Goal: Task Accomplishment & Management: Manage account settings

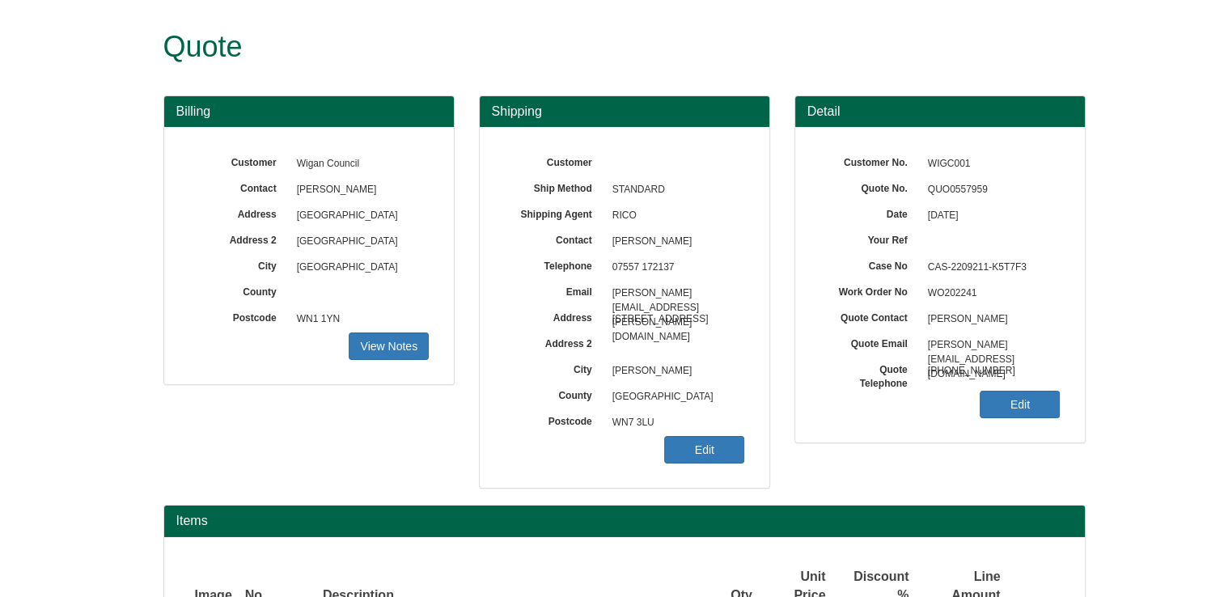
click at [762, 370] on div "Customer Ship Method STANDARD Shipping Agent RICO Contact [PERSON_NAME] Telepho…" at bounding box center [625, 307] width 290 height 361
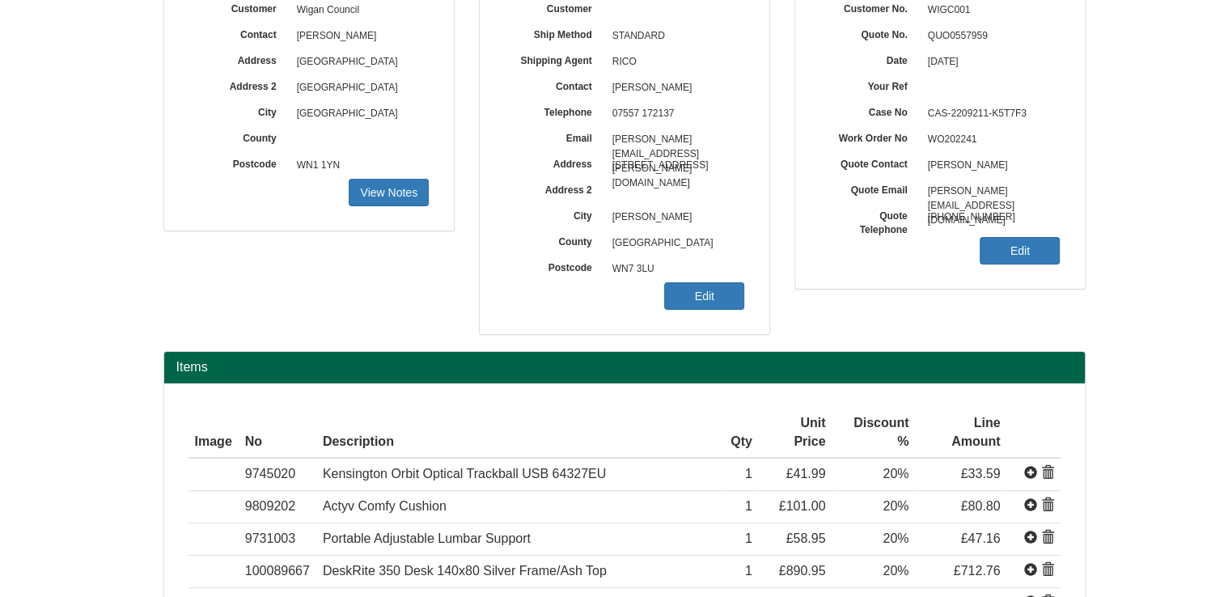
scroll to position [545, 0]
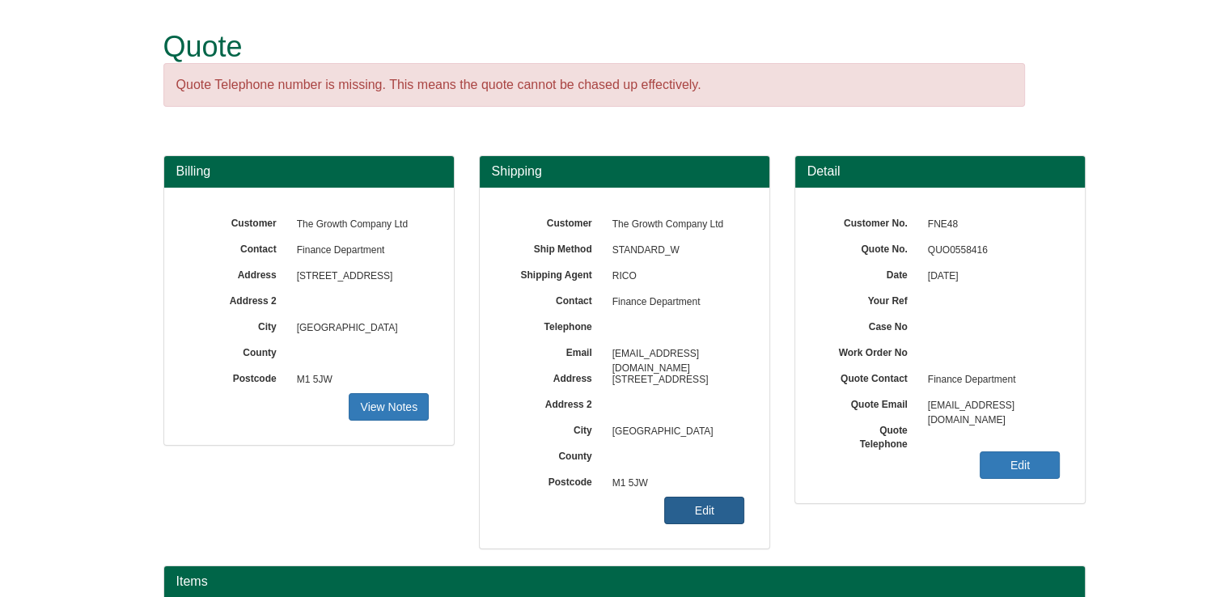
click at [680, 523] on link "Edit" at bounding box center [704, 511] width 80 height 28
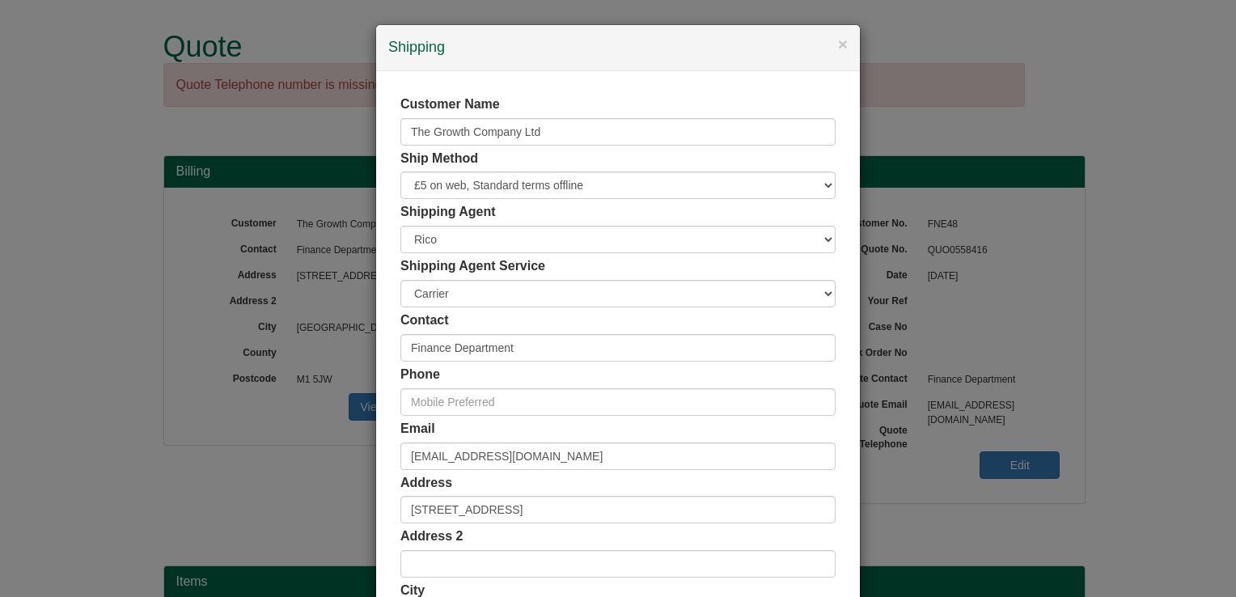
click at [673, 435] on div "Email finance@growthco.uk" at bounding box center [618, 445] width 435 height 50
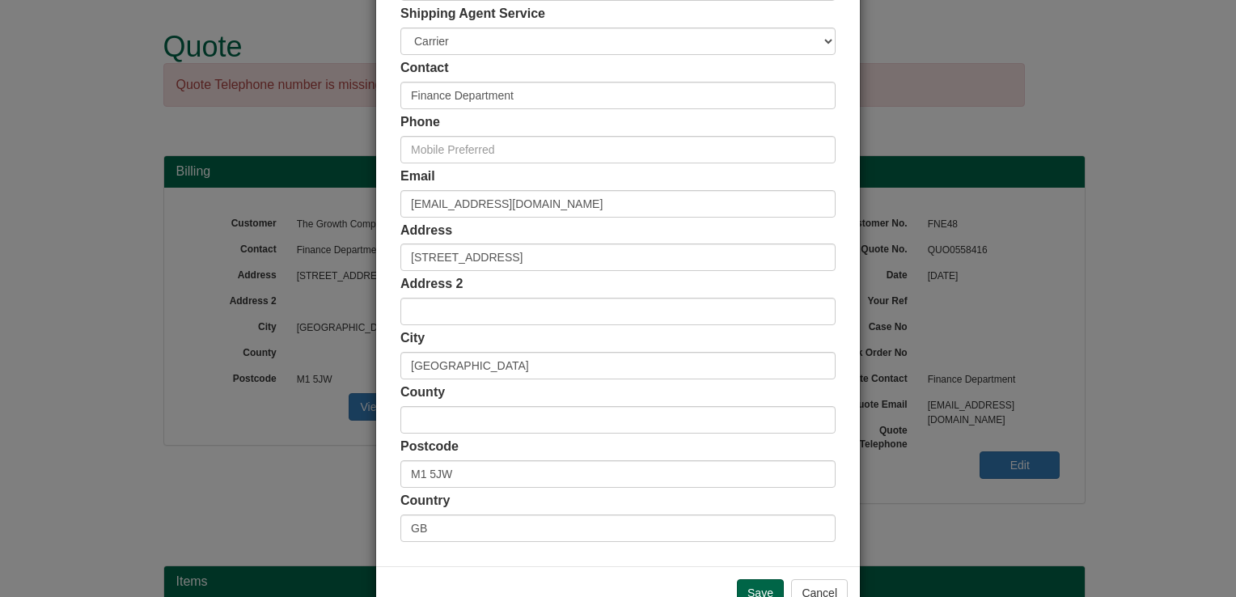
scroll to position [298, 0]
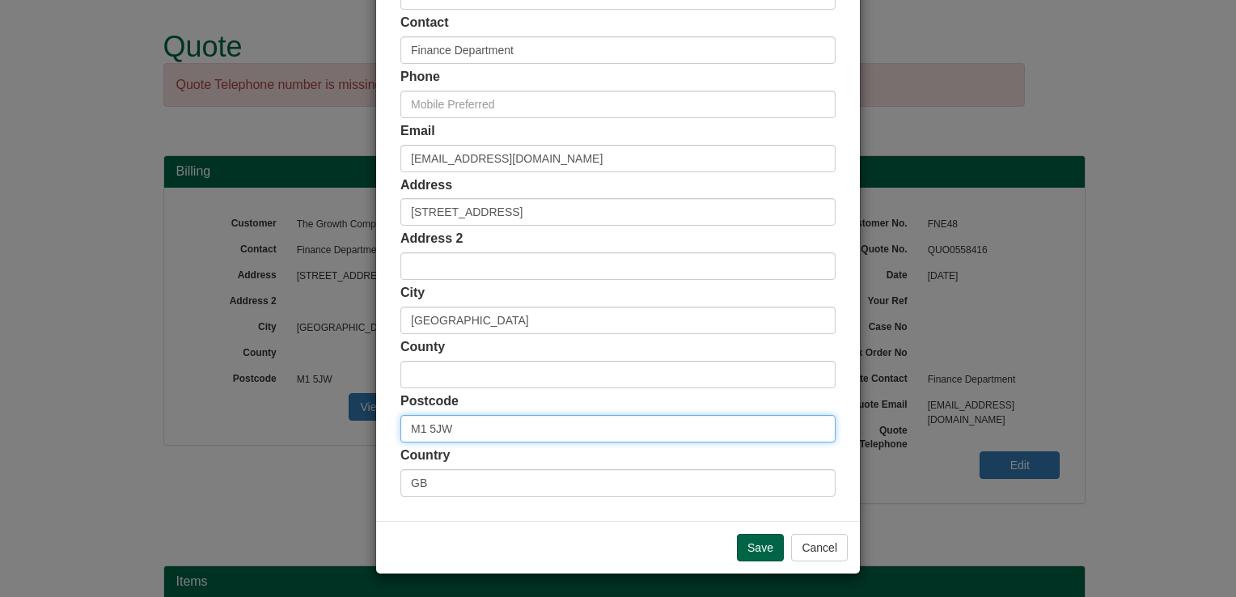
drag, startPoint x: 465, startPoint y: 445, endPoint x: 142, endPoint y: 469, distance: 324.6
click at [142, 469] on div "× Shipping Customer Name The Growth Company Ltd Ship Method Free of Charge £5 F…" at bounding box center [618, 298] width 1236 height 597
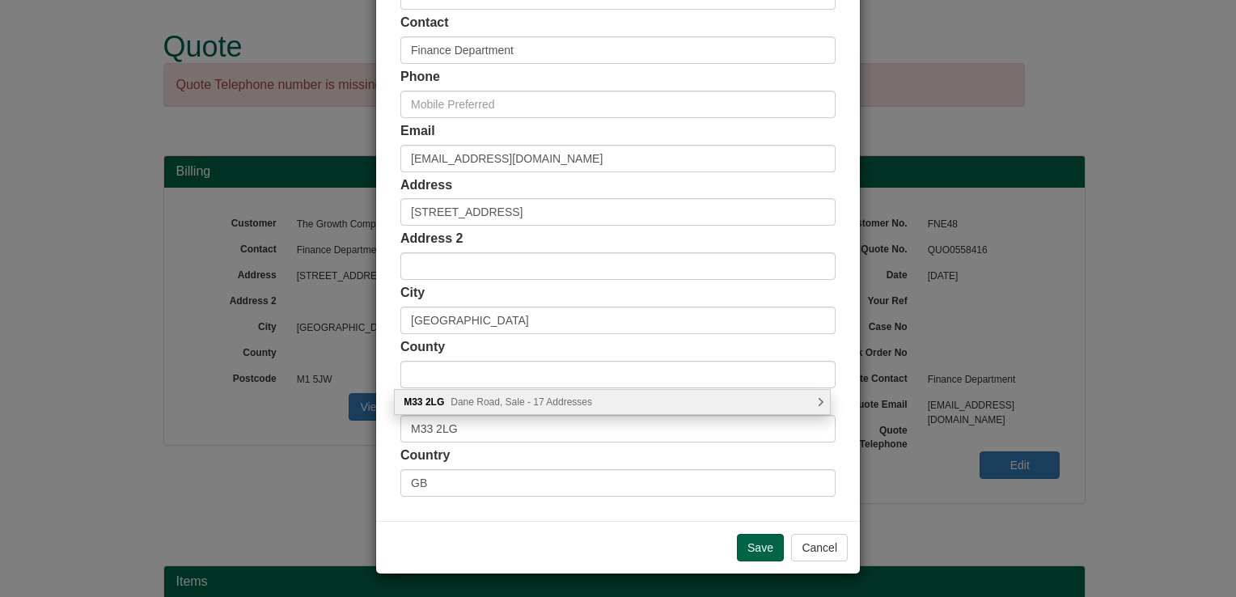
click at [507, 409] on div "M33 2LG Dane Road, Sale - 17 Addresses" at bounding box center [612, 402] width 435 height 24
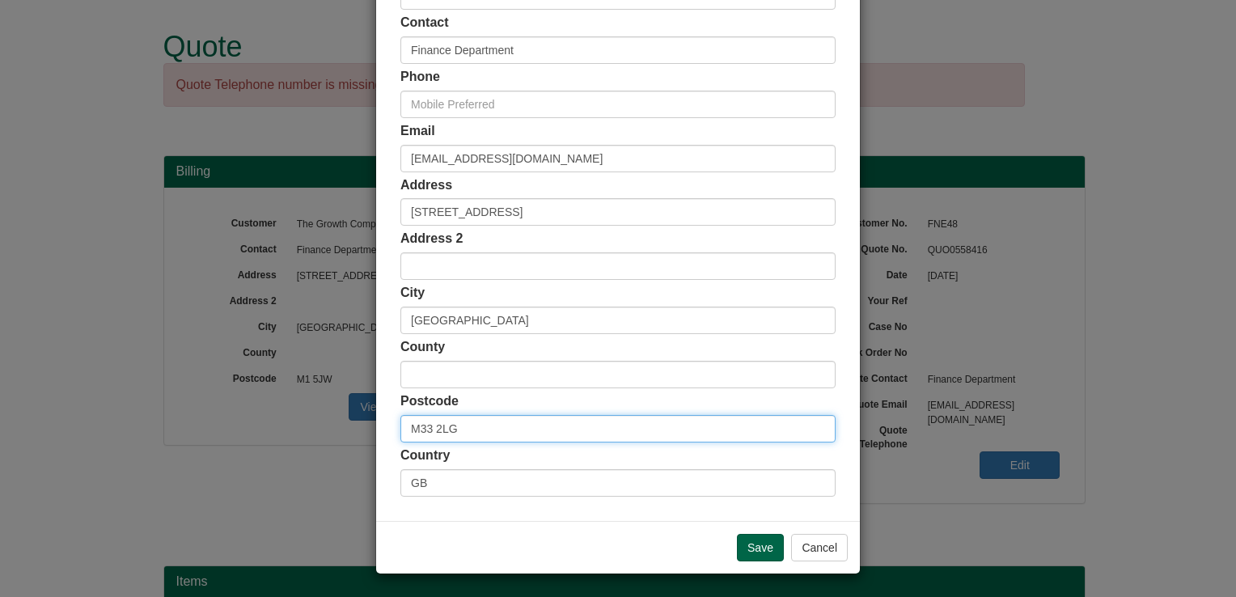
click at [516, 434] on input "M33 2LG" at bounding box center [618, 429] width 435 height 28
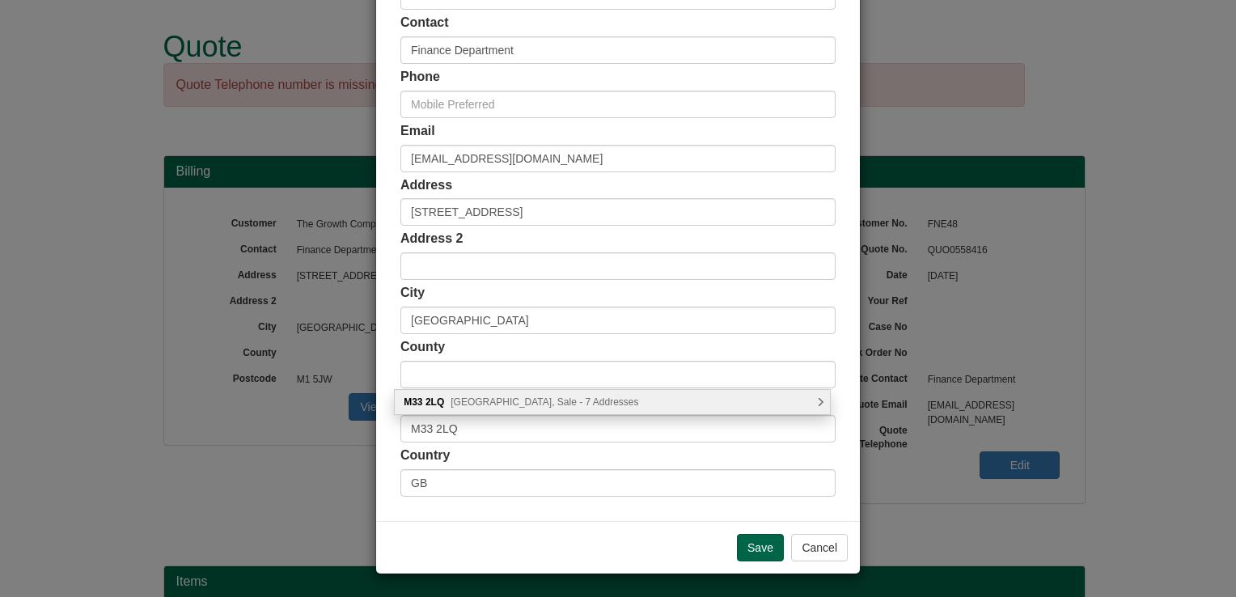
click at [534, 405] on span "Dane Road, Sale - 7 Addresses" at bounding box center [545, 401] width 188 height 11
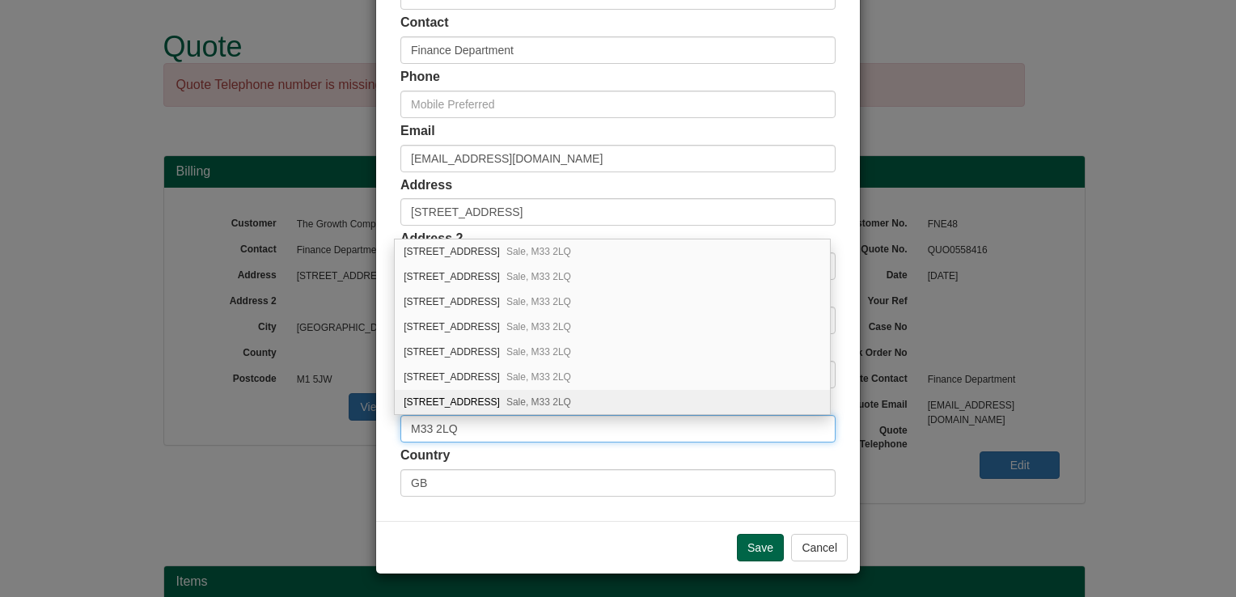
click at [532, 436] on input "M33 2LQ" at bounding box center [618, 429] width 435 height 28
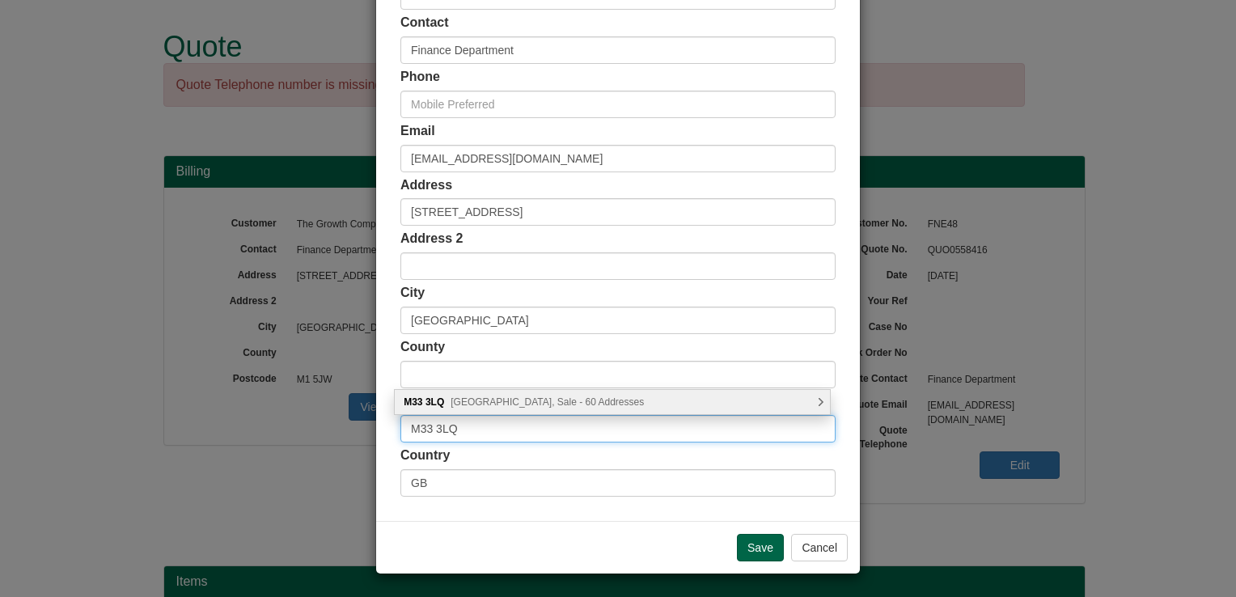
type input "M33 3LQ"
click at [530, 411] on div "M33 3LQ Ashbourne Crescent, Sale - 60 Addresses" at bounding box center [612, 402] width 435 height 24
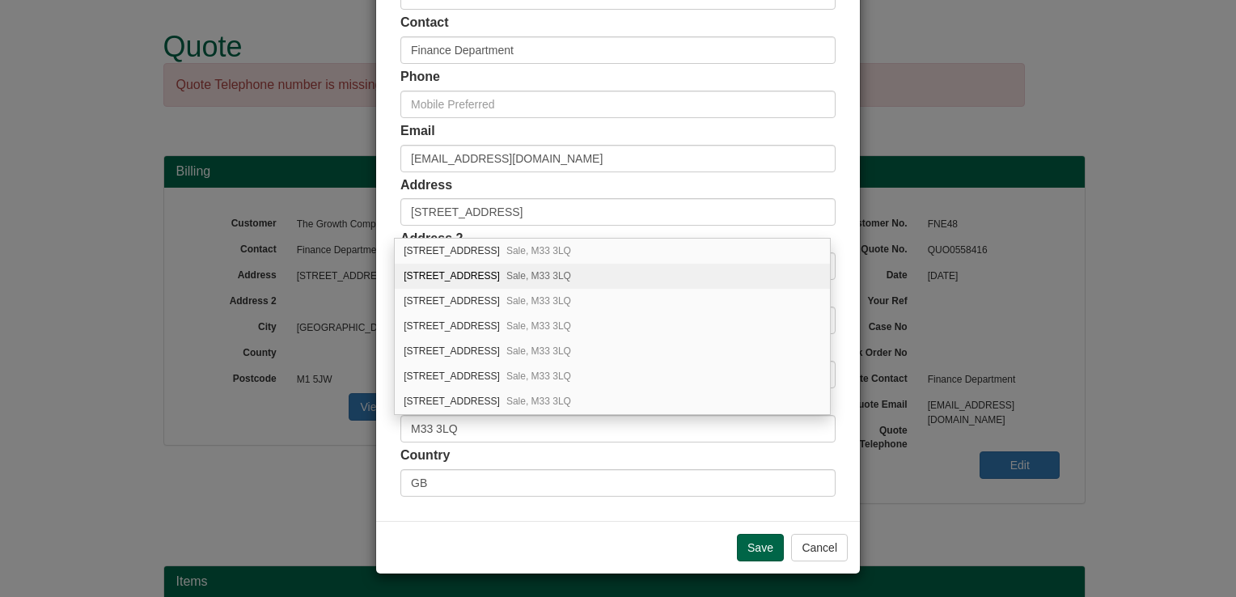
click at [479, 282] on div "2 Ashbourne Crescent Sale, M33 3LQ" at bounding box center [612, 276] width 435 height 25
type input "[STREET_ADDRESS]"
type input "Sale"
type input "[GEOGRAPHIC_DATA]"
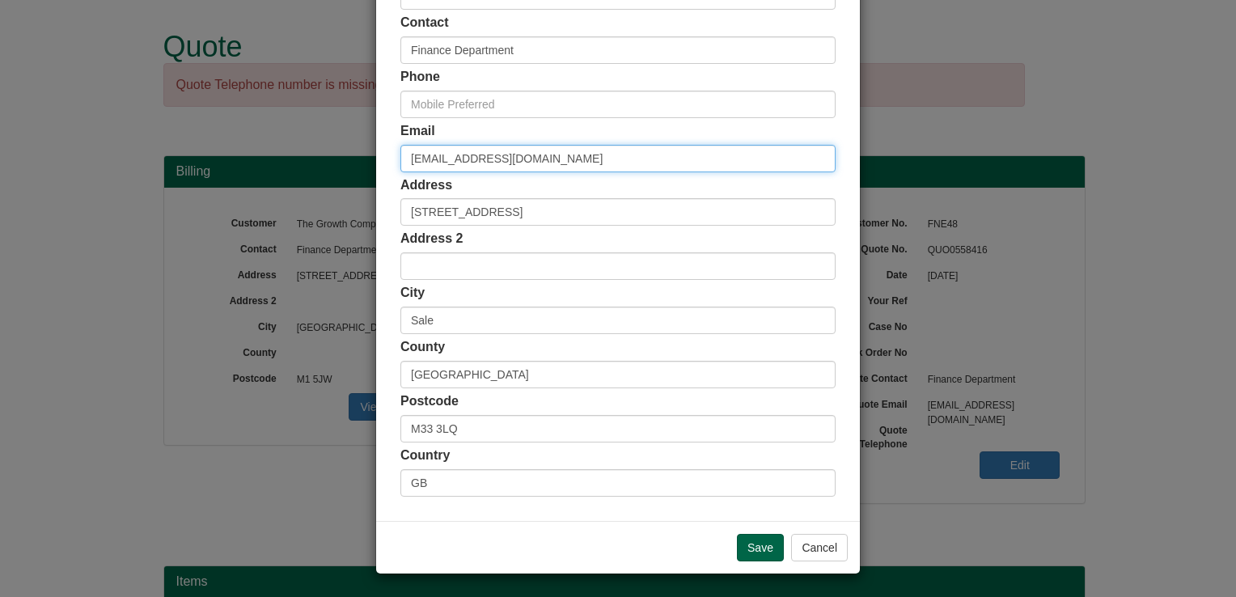
click at [530, 170] on input "[EMAIL_ADDRESS][DOMAIN_NAME]" at bounding box center [618, 159] width 435 height 28
paste input "Oscar.Zhong"
type input "[EMAIL_ADDRESS][DOMAIN_NAME]"
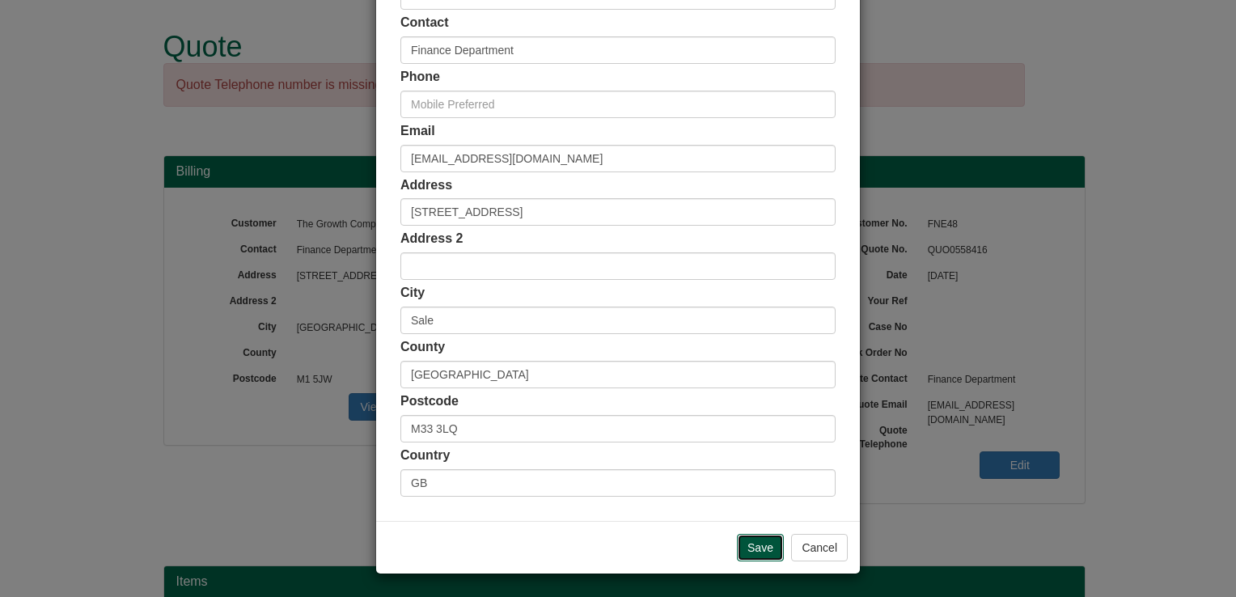
click at [741, 536] on input "Save" at bounding box center [760, 548] width 47 height 28
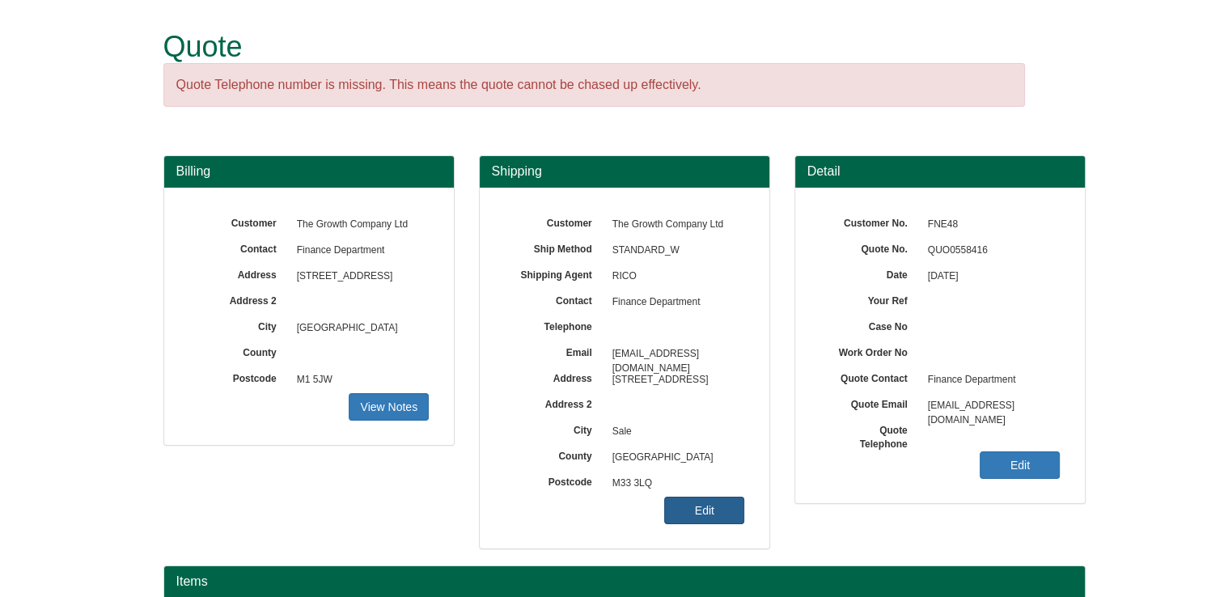
click at [719, 512] on link "Edit" at bounding box center [704, 511] width 80 height 28
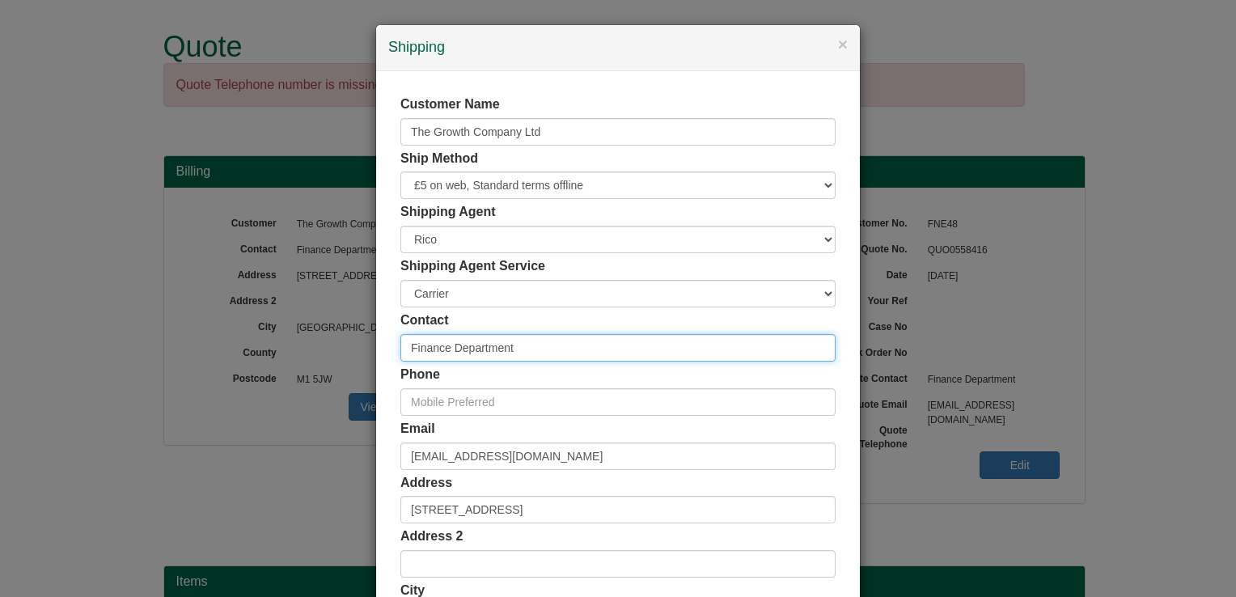
drag, startPoint x: 543, startPoint y: 351, endPoint x: 256, endPoint y: 322, distance: 288.7
click at [256, 322] on div "× Shipping Customer Name The Growth Company Ltd Ship Method Free of Charge £5 F…" at bounding box center [618, 298] width 1236 height 597
type input "o"
type input "Oscar Zhong"
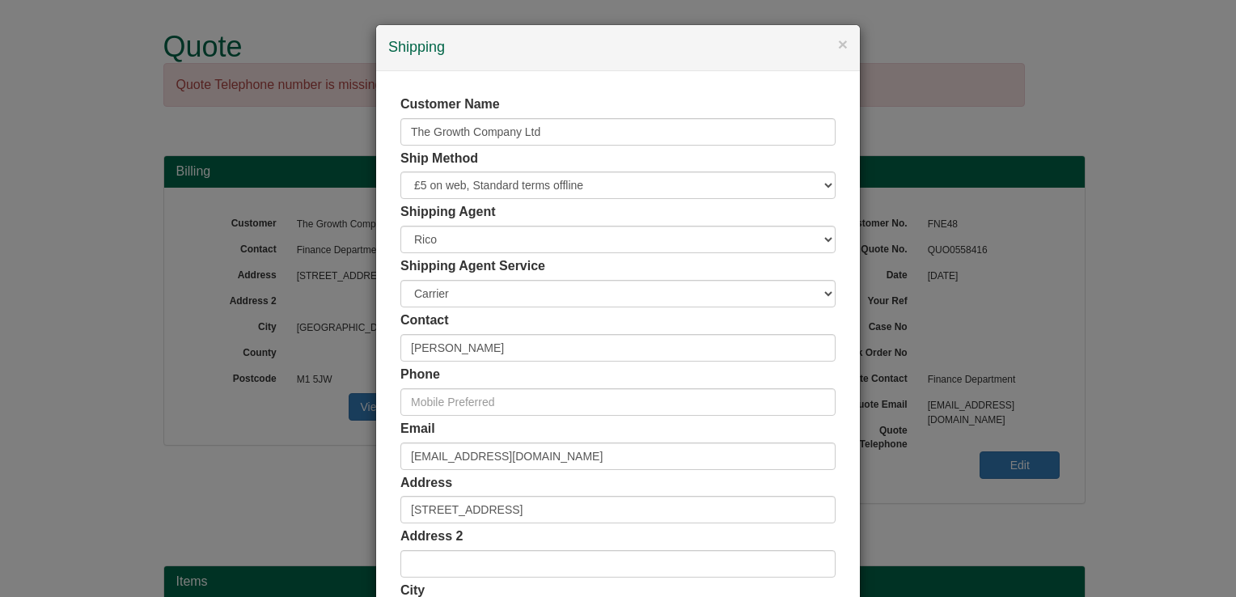
click at [638, 437] on div "Email Oscar.Zhong@growthco.uk" at bounding box center [618, 445] width 435 height 50
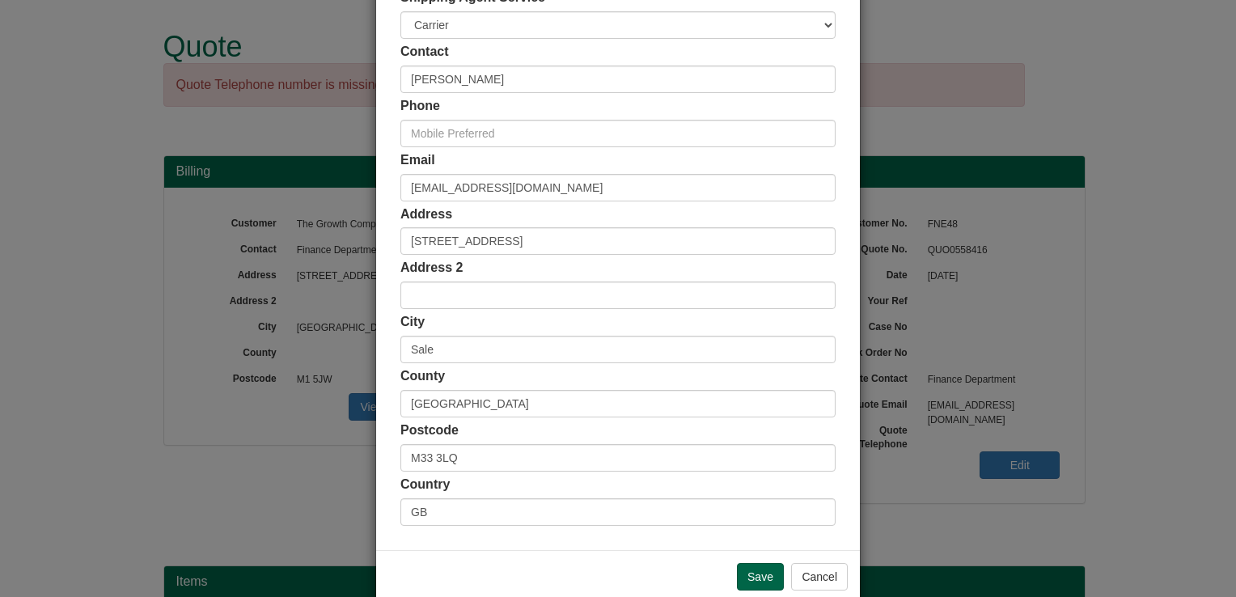
scroll to position [298, 0]
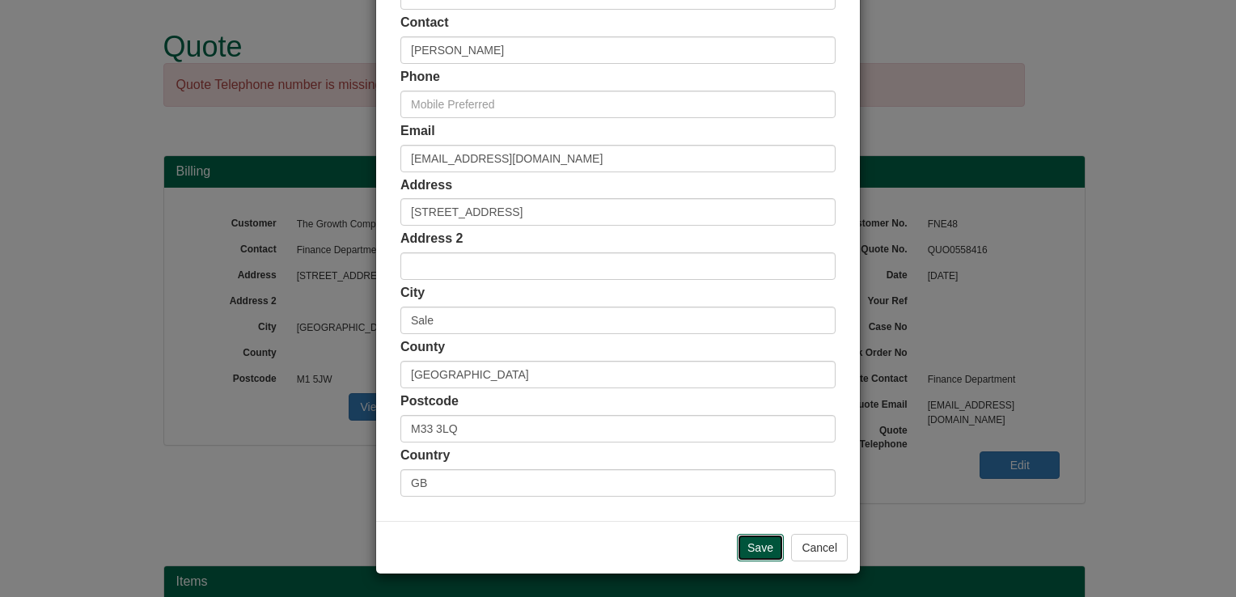
click at [757, 539] on input "Save" at bounding box center [760, 548] width 47 height 28
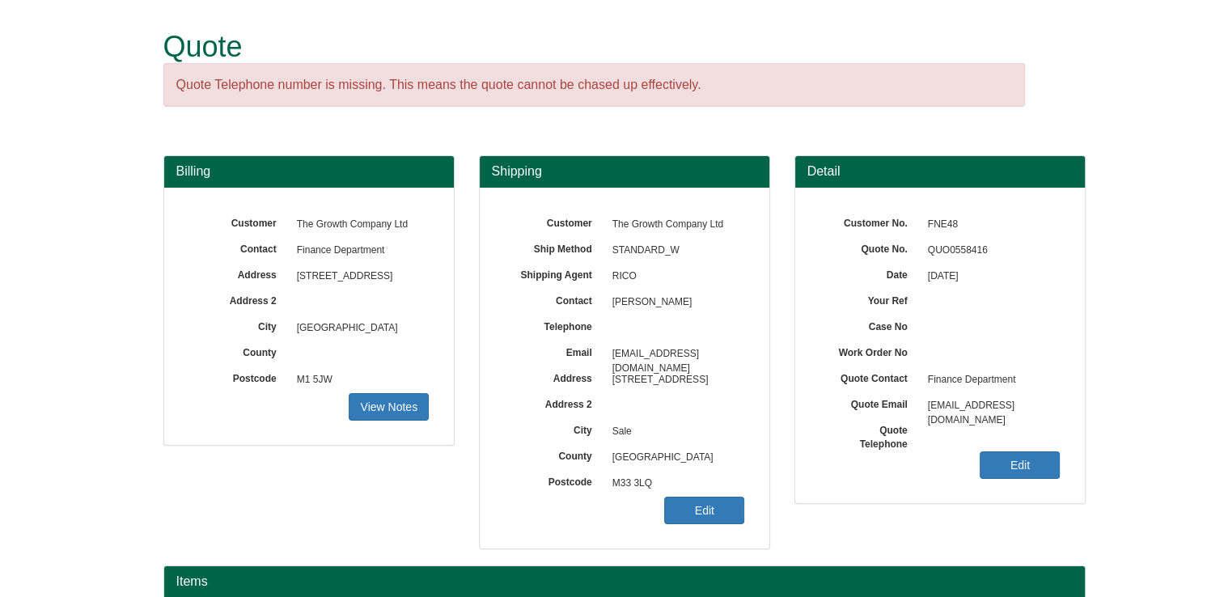
click at [1016, 470] on link "Edit" at bounding box center [1020, 466] width 80 height 28
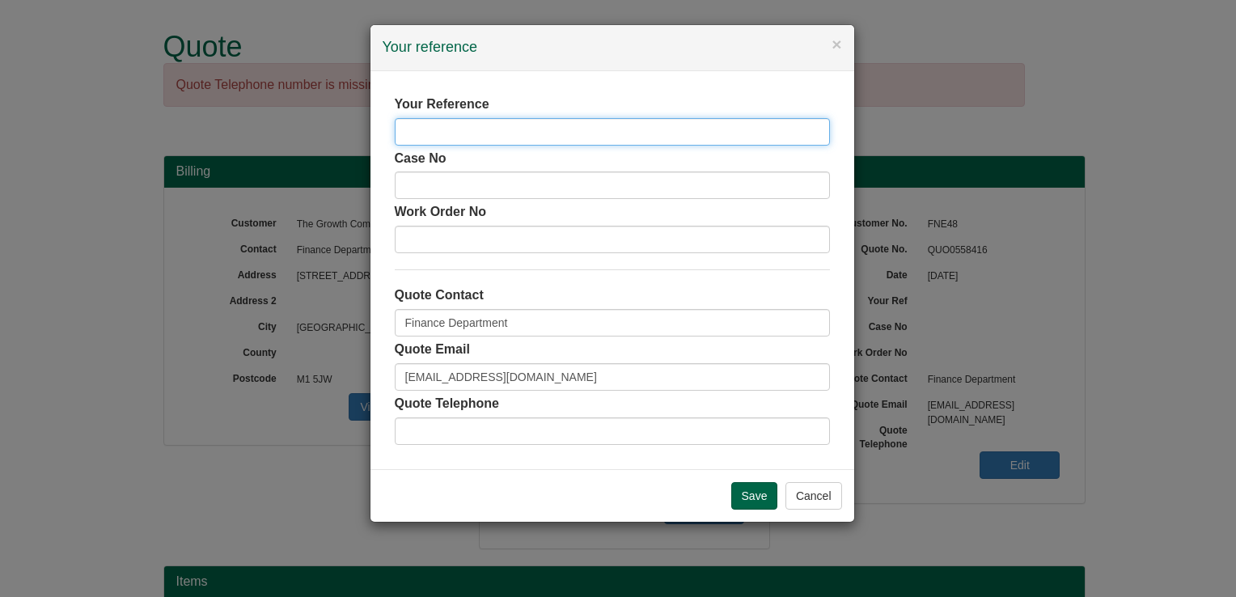
click at [498, 141] on input "text" at bounding box center [612, 132] width 435 height 28
type input "Oscar Zhong"
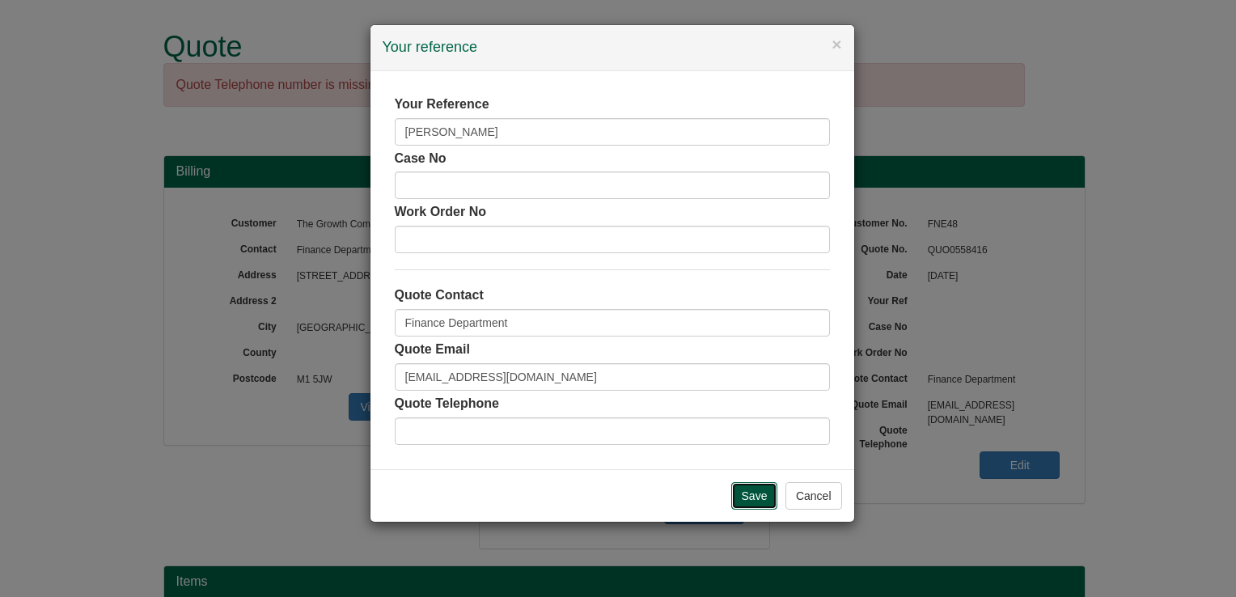
click at [740, 492] on input "Save" at bounding box center [754, 496] width 47 height 28
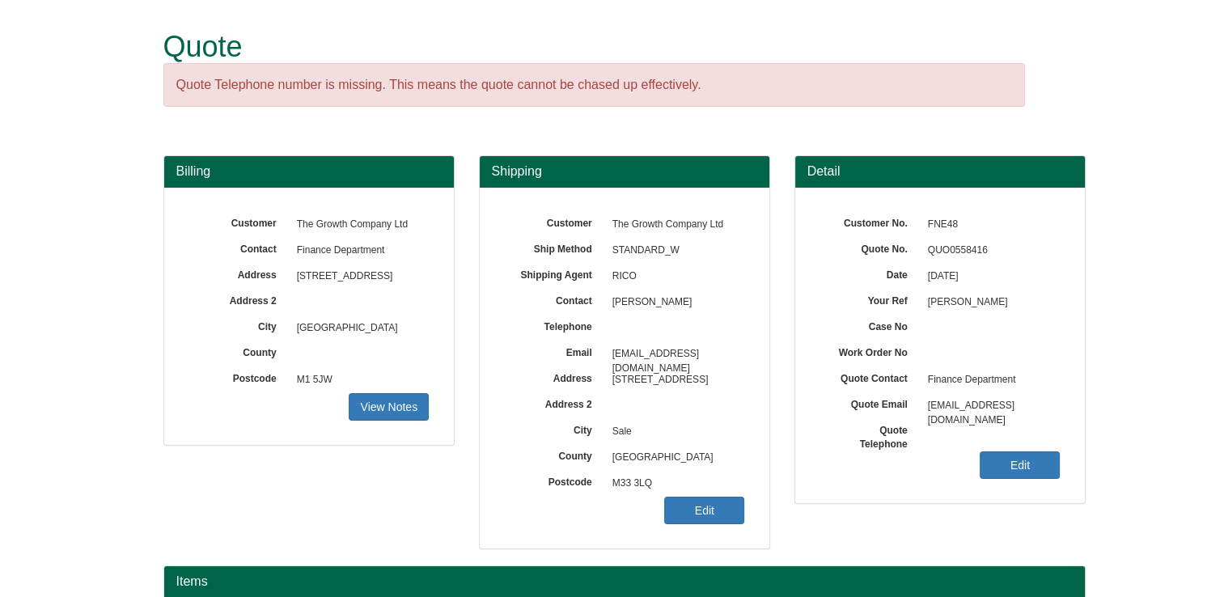
click at [850, 510] on div "Detail Customer No. FNE48 Quote No. QUO0558416 Date [DATE] Your Ref [PERSON_NAM…" at bounding box center [940, 337] width 316 height 365
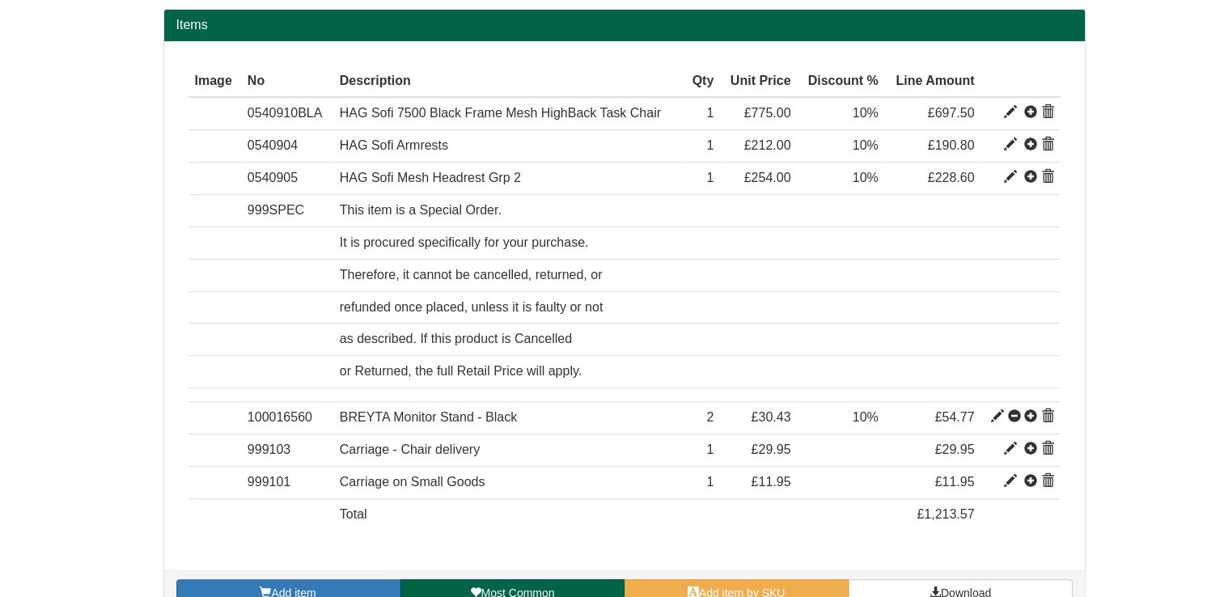
scroll to position [587, 0]
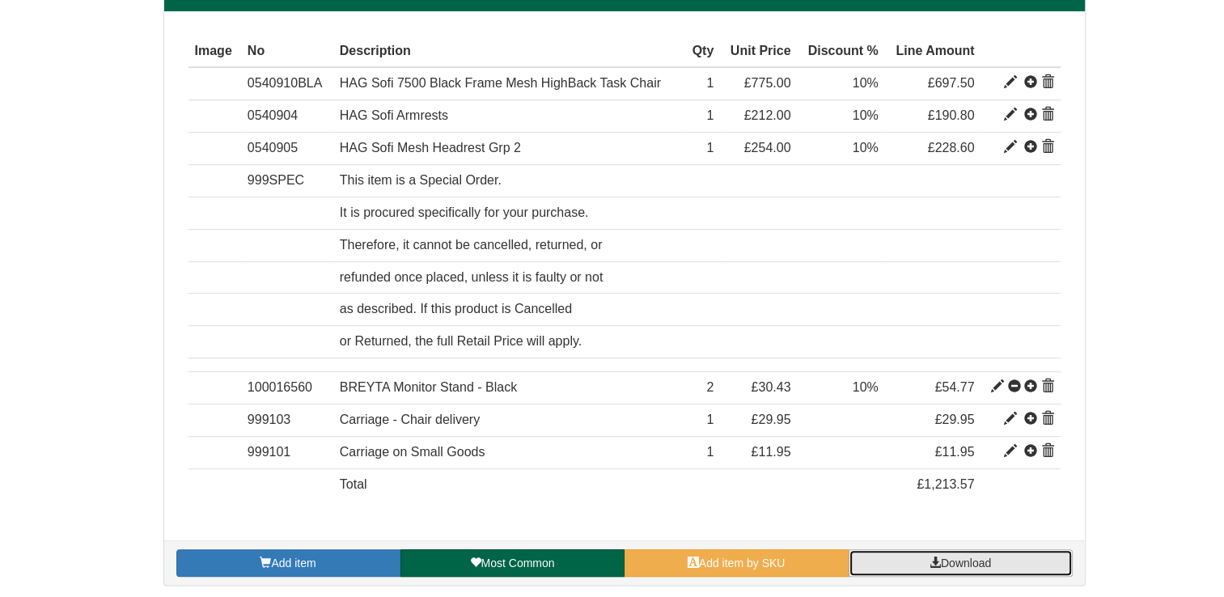
click at [909, 550] on link "Download" at bounding box center [961, 563] width 224 height 28
